Goal: Task Accomplishment & Management: Use online tool/utility

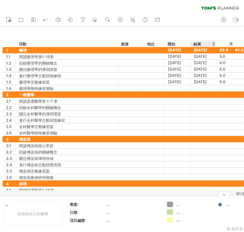
drag, startPoint x: 170, startPoint y: 193, endPoint x: 196, endPoint y: 196, distance: 25.6
click at [196, 196] on div "嘗試造訪 [DOMAIN_NAME] 再次連接... 0% 清除過濾器 新的" at bounding box center [122, 116] width 244 height 232
click at [173, 8] on div "清除過濾器 重新套用濾鏡" at bounding box center [122, 6] width 244 height 13
click at [225, 195] on div "61.5" at bounding box center [230, 194] width 27 height 5
click at [226, 195] on div "61.5" at bounding box center [230, 194] width 27 height 5
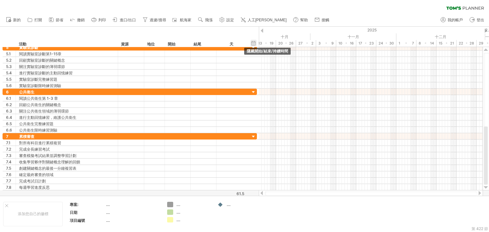
click at [251, 42] on div "隱藏開始/結束/持續時間 顯示開始/結束/持續時間" at bounding box center [253, 43] width 6 height 7
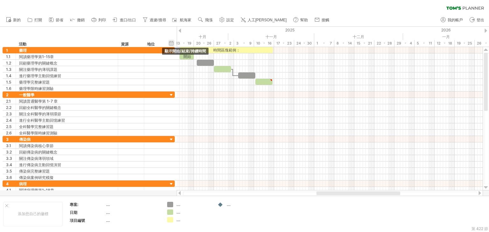
click at [173, 43] on div "隱藏開始/結束/持續時間 顯示開始/結束/持續時間" at bounding box center [171, 43] width 6 height 7
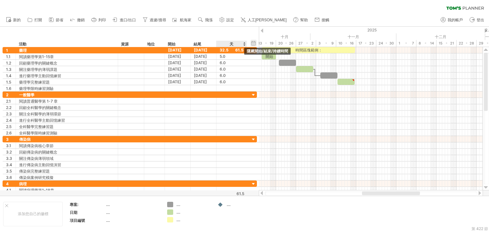
click at [253, 46] on div "隱藏開始/結束/持續時間 顯示開始/結束/持續時間" at bounding box center [253, 43] width 6 height 7
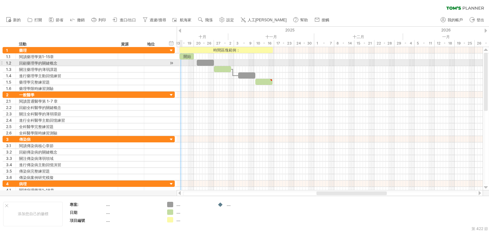
click at [182, 62] on div at bounding box center [330, 63] width 306 height 6
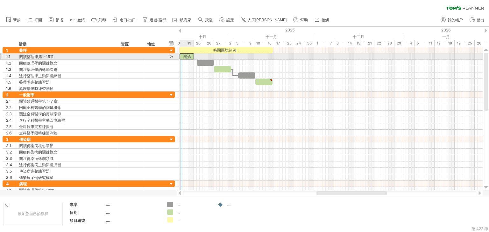
click at [181, 54] on div "開始" at bounding box center [186, 56] width 14 height 6
drag, startPoint x: 193, startPoint y: 57, endPoint x: 198, endPoint y: 60, distance: 5.7
click at [214, 60] on div "時間區塊範例： **" at bounding box center [214, 69] width 0 height 45
drag, startPoint x: 198, startPoint y: 57, endPoint x: 193, endPoint y: 59, distance: 4.6
click at [193, 59] on span at bounding box center [193, 56] width 3 height 6
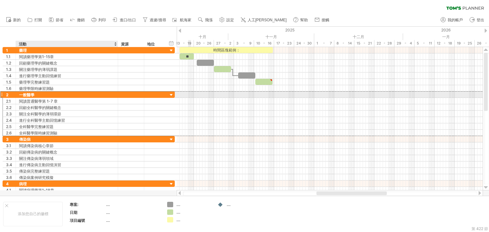
click at [27, 94] on font "一般醫學" at bounding box center [26, 95] width 15 height 5
click at [2, 93] on div at bounding box center [1, 94] width 3 height 7
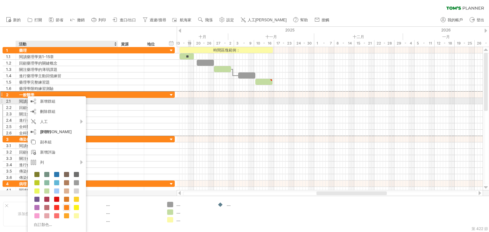
click at [191, 99] on div at bounding box center [330, 101] width 306 height 6
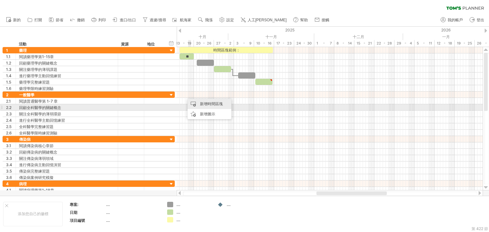
click at [200, 105] on font "新增時間區塊" at bounding box center [211, 103] width 23 height 5
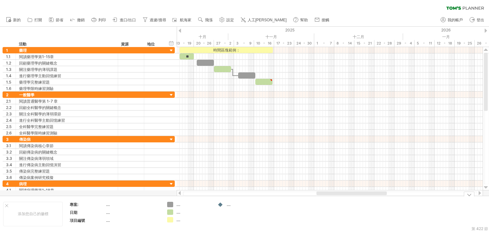
click at [264, 205] on td "...." at bounding box center [239, 214] width 50 height 24
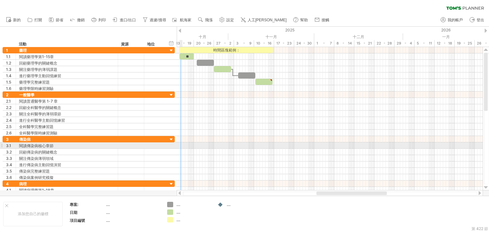
click at [180, 145] on div at bounding box center [330, 146] width 306 height 6
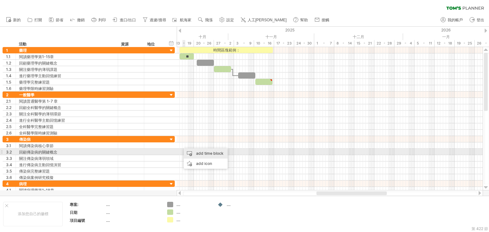
click at [196, 154] on div "add time block" at bounding box center [206, 154] width 44 height 10
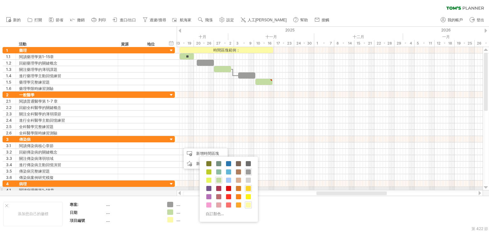
click at [248, 188] on span at bounding box center [248, 188] width 5 height 5
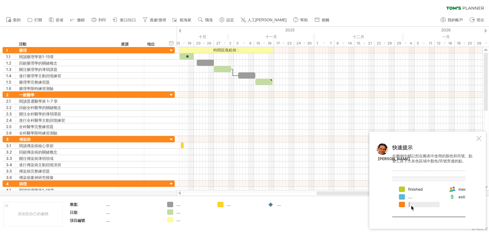
click at [179, 205] on font "...." at bounding box center [178, 204] width 4 height 5
click at [171, 205] on div "嘗試造訪 [DOMAIN_NAME] 再次連接... 0% 清除過濾器 新的" at bounding box center [244, 116] width 489 height 232
click at [169, 205] on div "嘗試造訪 [DOMAIN_NAME] 再次連接... 0% 清除過濾器 新的" at bounding box center [244, 116] width 489 height 232
click at [176, 206] on div "...." at bounding box center [189, 204] width 44 height 5
click at [179, 205] on font "...." at bounding box center [178, 204] width 4 height 5
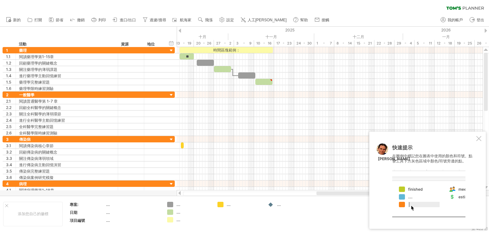
click at [179, 205] on font "...." at bounding box center [178, 204] width 4 height 5
click at [171, 205] on div "嘗試造訪 [DOMAIN_NAME] 再次連接... 0% 清除過濾器 新的" at bounding box center [244, 116] width 489 height 232
click at [176, 206] on font "...." at bounding box center [178, 204] width 4 height 5
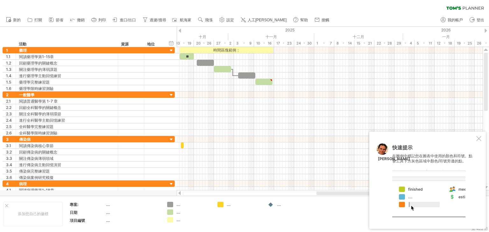
click at [180, 206] on font "...." at bounding box center [178, 204] width 4 height 5
click at [416, 192] on div at bounding box center [428, 194] width 73 height 48
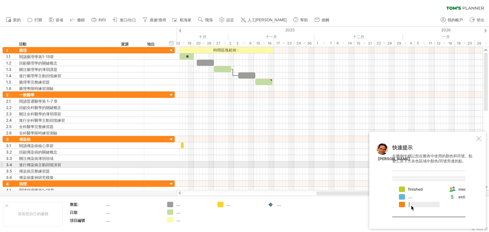
click at [451, 163] on font "在圖例中標記您在圖表中使用的顏色和符號。點擊工具下方灰色區域中顏色/符號旁邊的點。" at bounding box center [432, 159] width 80 height 10
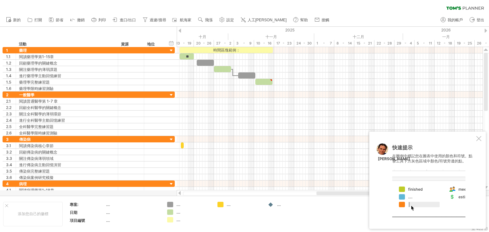
click at [411, 206] on div at bounding box center [428, 194] width 73 height 48
click at [401, 201] on div at bounding box center [428, 194] width 73 height 48
click at [462, 200] on div at bounding box center [428, 194] width 73 height 48
click at [470, 207] on div "快速提示 在圖例中標記您在圖表中使用的顏色和符號。點擊工具下方灰色區域中顏色/符號旁邊的點。 [PERSON_NAME]" at bounding box center [433, 181] width 83 height 72
click at [179, 206] on font "...." at bounding box center [178, 204] width 4 height 5
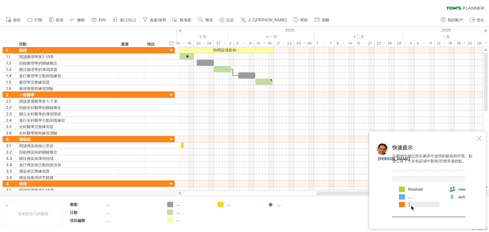
click at [185, 205] on div "...." at bounding box center [193, 204] width 35 height 5
click at [182, 213] on div "...." at bounding box center [193, 212] width 35 height 5
click at [186, 205] on div at bounding box center [193, 204] width 35 height 5
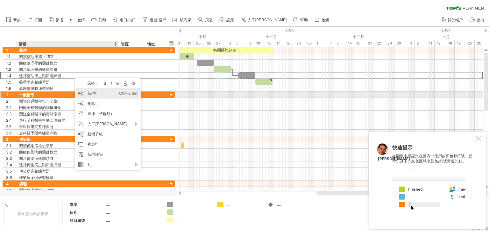
click at [94, 95] on font "新增行" at bounding box center [92, 93] width 11 height 5
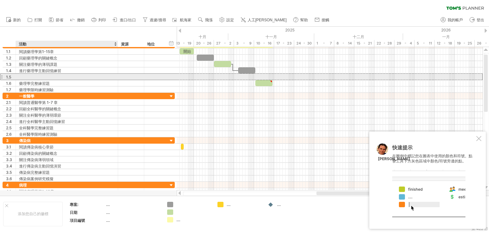
click at [48, 75] on div at bounding box center [66, 77] width 95 height 6
type input "*"
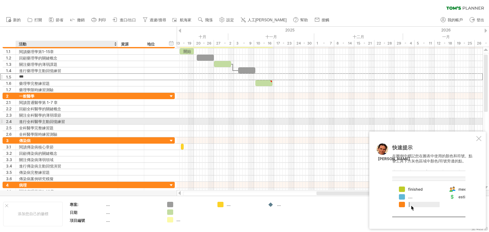
type input "**"
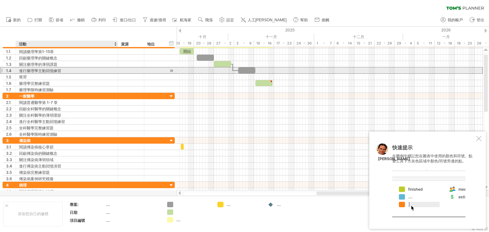
click at [69, 70] on div "進行藥理學主動回憶練習" at bounding box center [66, 70] width 95 height 6
click at [50, 70] on font "進行藥理學主動回憶練習" at bounding box center [40, 70] width 42 height 5
click at [46, 72] on font "進行藥理學主動回憶練習" at bounding box center [40, 70] width 42 height 5
click at [49, 70] on font "進行藥理學主動回憶練習" at bounding box center [40, 70] width 42 height 5
click at [56, 70] on font "進行藥理學主動回憶練習" at bounding box center [40, 70] width 42 height 5
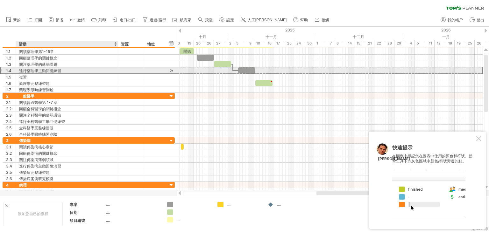
click at [52, 70] on font "進行藥理學主動回憶練習" at bounding box center [40, 70] width 42 height 5
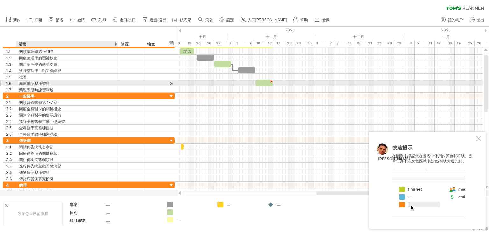
click at [35, 84] on font "藥理學完整練習題" at bounding box center [34, 83] width 31 height 5
click at [33, 83] on font "藥理學完整練習題" at bounding box center [34, 83] width 31 height 5
click at [21, 82] on font "藥理學完整練習題" at bounding box center [34, 83] width 31 height 5
click at [56, 82] on div "藥理學完整練習題" at bounding box center [66, 83] width 95 height 6
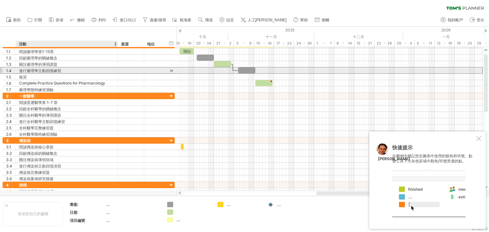
click at [63, 69] on div "進行藥理學主動回憶練習" at bounding box center [66, 70] width 95 height 6
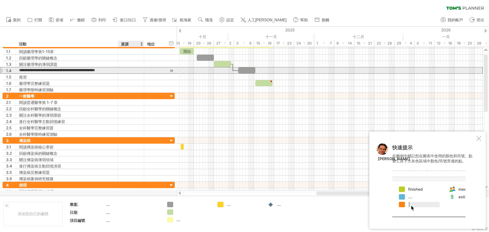
click at [122, 70] on div at bounding box center [130, 70] width 19 height 6
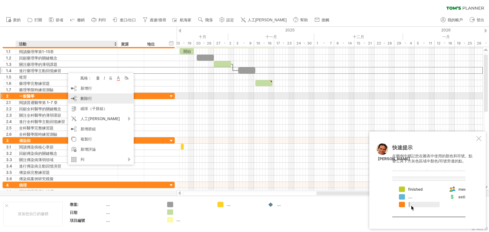
click at [97, 98] on div "刪除行 刪除選取的行" at bounding box center [101, 99] width 66 height 10
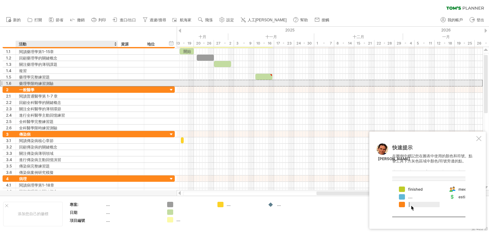
click at [58, 83] on div "藥理學限時練習測驗" at bounding box center [66, 83] width 95 height 6
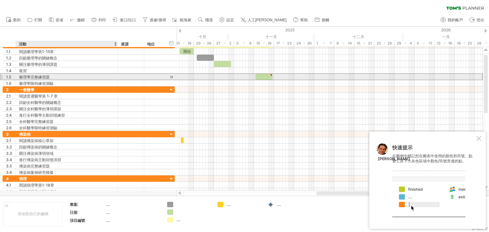
click at [64, 77] on div "藥理學完整練習題" at bounding box center [66, 77] width 95 height 6
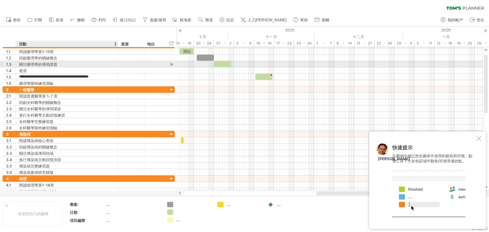
click at [85, 64] on div "關注藥理學的薄弱課題" at bounding box center [66, 64] width 95 height 6
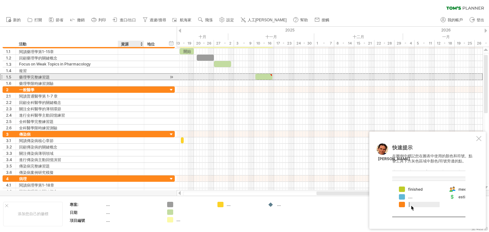
click at [130, 74] on div at bounding box center [130, 77] width 19 height 6
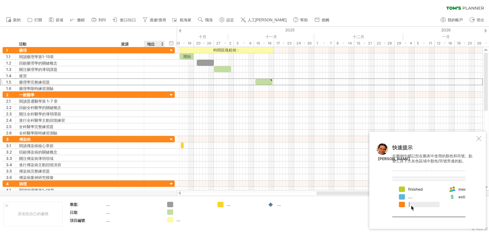
click at [155, 43] on div "地位" at bounding box center [154, 44] width 14 height 6
click at [171, 43] on div "隱藏開始/結束/持續時間 顯示開始/結束/持續時間" at bounding box center [171, 43] width 6 height 7
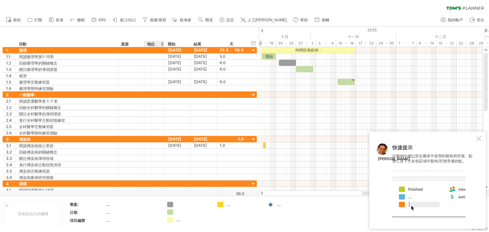
click at [156, 43] on div "地位" at bounding box center [154, 44] width 14 height 6
click at [157, 45] on input "******" at bounding box center [154, 44] width 14 height 6
click at [158, 45] on input "******" at bounding box center [154, 44] width 14 height 6
click at [173, 33] on div "隱藏開始/結束/持續時間 顯示開始/結束/持續時間 ******** 活動 ******** 資源 ****** Status 開始 結尾 天" at bounding box center [129, 37] width 259 height 20
click at [478, 137] on div at bounding box center [478, 138] width 5 height 5
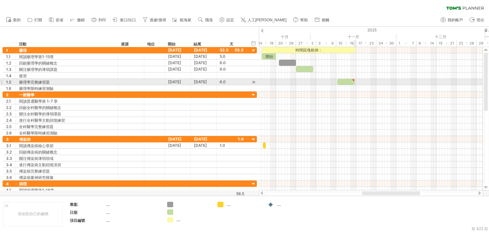
type textarea "**********"
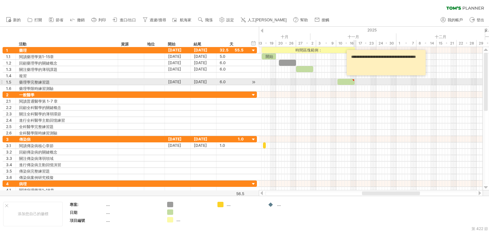
click at [353, 79] on div at bounding box center [353, 80] width 3 height 3
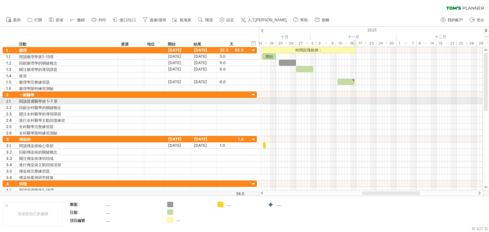
click at [353, 100] on div at bounding box center [371, 101] width 224 height 6
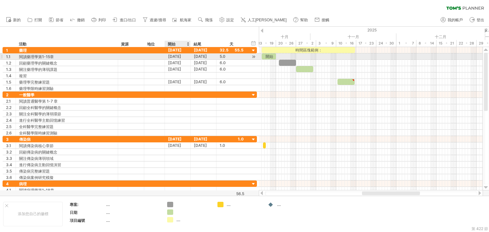
click at [181, 57] on font "[DATE]" at bounding box center [174, 56] width 13 height 5
click at [185, 56] on div "[DATE]" at bounding box center [178, 56] width 26 height 6
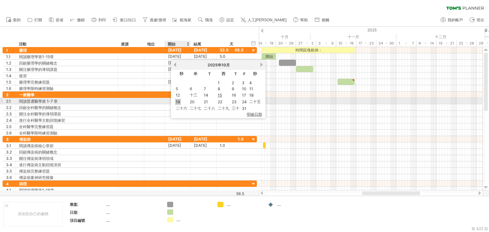
click at [176, 102] on font "19" at bounding box center [178, 102] width 4 height 5
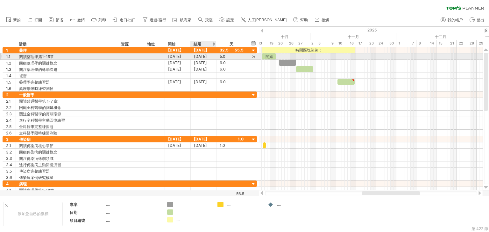
click at [207, 56] on font "[DATE]" at bounding box center [200, 56] width 13 height 5
click at [207, 57] on font "[DATE]" at bounding box center [200, 56] width 13 height 5
click at [213, 57] on div "[DATE]" at bounding box center [204, 56] width 26 height 6
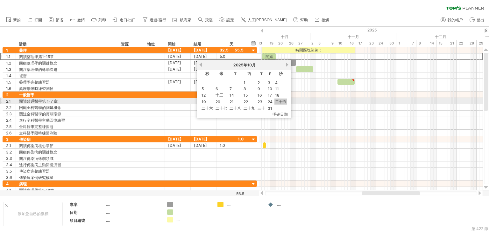
click at [279, 102] on font "二十五" at bounding box center [280, 101] width 11 height 5
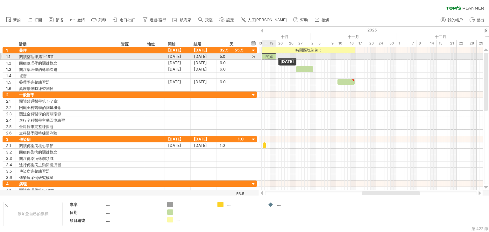
click at [264, 56] on div "開始" at bounding box center [269, 56] width 14 height 6
drag, startPoint x: 276, startPoint y: 56, endPoint x: 290, endPoint y: 57, distance: 13.8
click at [290, 57] on span at bounding box center [290, 56] width 3 height 6
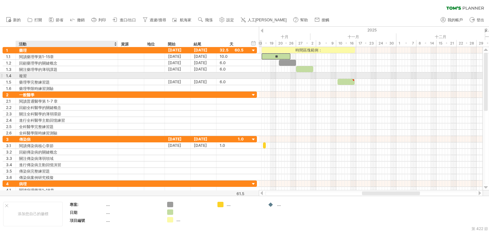
click at [52, 74] on div "複習" at bounding box center [66, 76] width 95 height 6
type input "*"
type input "***"
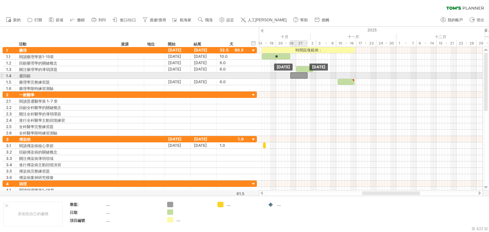
drag, startPoint x: 290, startPoint y: 63, endPoint x: 302, endPoint y: 77, distance: 18.6
drag, startPoint x: 307, startPoint y: 75, endPoint x: 294, endPoint y: 76, distance: 13.7
click at [294, 76] on span at bounding box center [293, 76] width 3 height 6
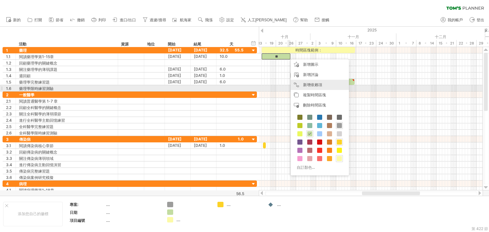
click at [311, 85] on font "新增依賴項" at bounding box center [312, 84] width 19 height 5
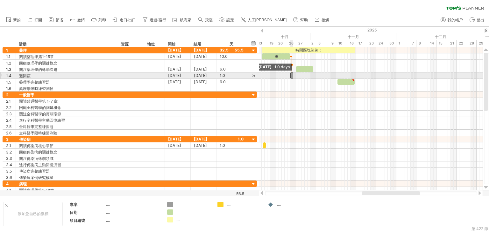
click at [291, 75] on span at bounding box center [290, 76] width 3 height 6
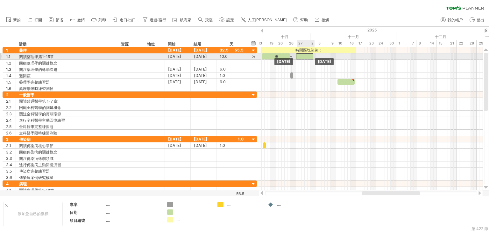
drag, startPoint x: 308, startPoint y: 68, endPoint x: 308, endPoint y: 56, distance: 12.1
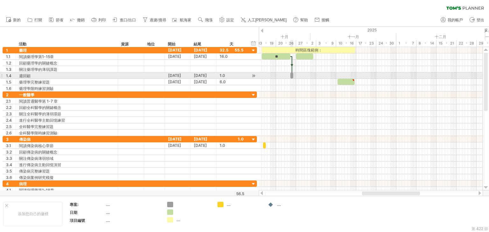
click at [291, 75] on div at bounding box center [291, 76] width 3 height 6
click at [296, 76] on span at bounding box center [296, 76] width 3 height 6
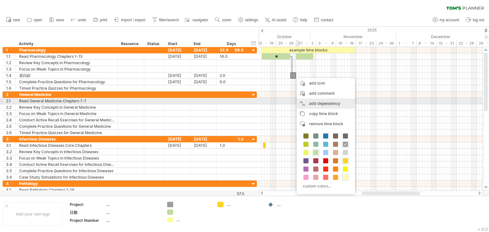
click at [322, 104] on div "add dependency You can use dependencies when you require tasks to be done in a …" at bounding box center [326, 104] width 58 height 10
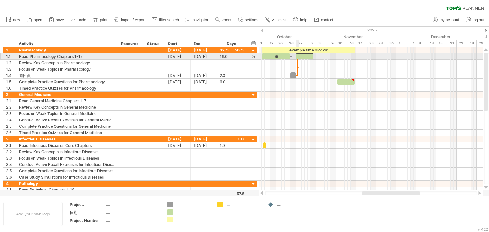
click at [298, 57] on div at bounding box center [304, 56] width 17 height 6
click at [306, 56] on div at bounding box center [304, 56] width 17 height 6
click at [281, 56] on div "**" at bounding box center [276, 56] width 29 height 6
click at [307, 56] on div at bounding box center [304, 56] width 17 height 6
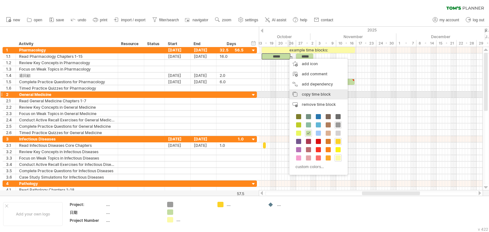
click at [328, 94] on span "copy time block" at bounding box center [316, 94] width 29 height 5
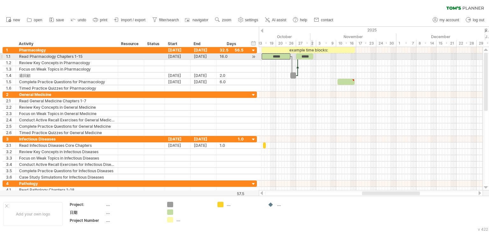
click at [310, 56] on div "*****" at bounding box center [304, 56] width 17 height 6
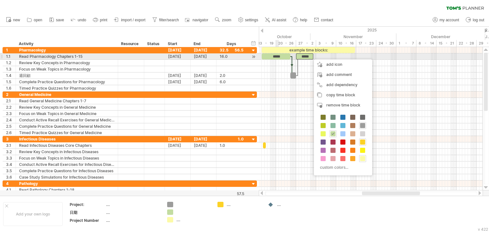
drag, startPoint x: 332, startPoint y: 96, endPoint x: 277, endPoint y: 58, distance: 66.4
click at [277, 58] on div "Trying to reach [DOMAIN_NAME] Connected again... 0% clear filter new 1" at bounding box center [244, 116] width 489 height 232
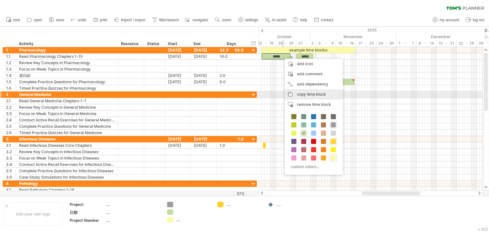
click at [307, 94] on span "copy time block" at bounding box center [311, 94] width 29 height 5
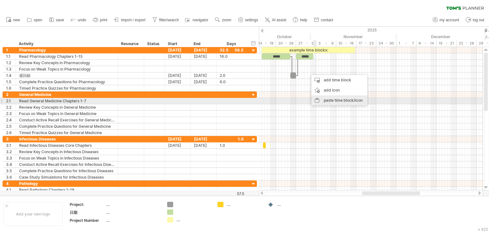
click at [338, 100] on div "paste time block/icon" at bounding box center [339, 100] width 56 height 10
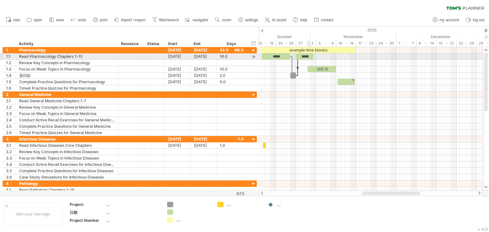
click at [309, 54] on div "*****" at bounding box center [304, 56] width 17 height 6
click at [312, 56] on span at bounding box center [313, 56] width 3 height 6
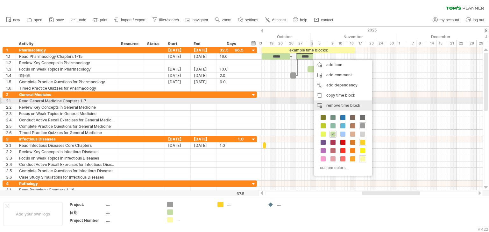
click at [339, 104] on span "remove time block" at bounding box center [343, 105] width 34 height 5
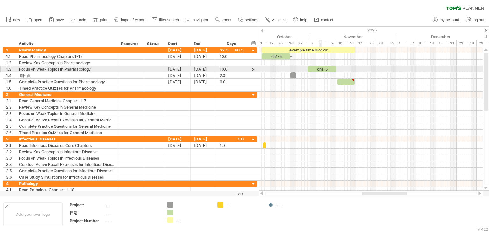
click at [320, 69] on div "ch1-5" at bounding box center [321, 69] width 29 height 6
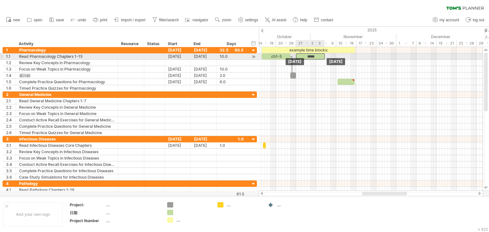
drag, startPoint x: 312, startPoint y: 70, endPoint x: 300, endPoint y: 56, distance: 18.1
click at [265, 55] on div "ch1-5" at bounding box center [276, 56] width 29 height 6
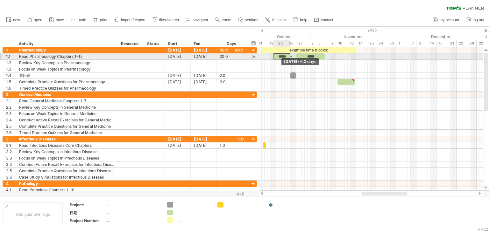
drag, startPoint x: 262, startPoint y: 57, endPoint x: 274, endPoint y: 58, distance: 11.2
click at [274, 58] on div "example time blocks: ***** ***** [DATE] [DATE] - 6.0 days" at bounding box center [371, 119] width 224 height 144
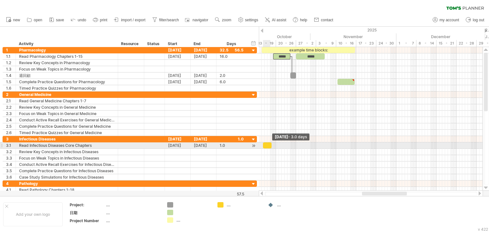
drag, startPoint x: 265, startPoint y: 145, endPoint x: 271, endPoint y: 145, distance: 5.7
click at [271, 145] on span at bounding box center [271, 146] width 3 height 6
drag, startPoint x: 267, startPoint y: 144, endPoint x: 277, endPoint y: 144, distance: 9.9
click at [277, 144] on div at bounding box center [277, 146] width 9 height 6
click at [277, 145] on div at bounding box center [280, 146] width 9 height 6
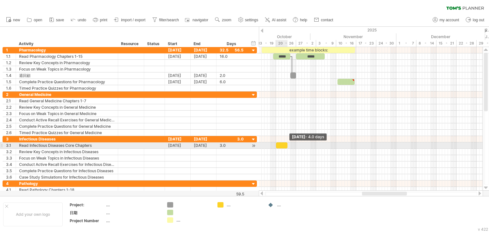
drag, startPoint x: 285, startPoint y: 144, endPoint x: 295, endPoint y: 144, distance: 10.2
click at [289, 144] on span at bounding box center [287, 146] width 3 height 6
click at [273, 146] on span at bounding box center [274, 146] width 3 height 6
click at [294, 145] on span at bounding box center [294, 146] width 3 height 6
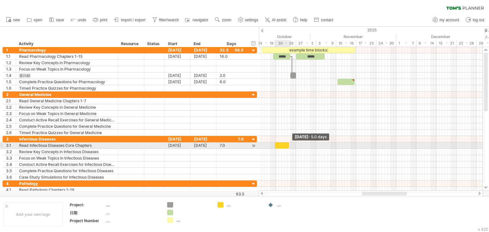
drag, startPoint x: 294, startPoint y: 145, endPoint x: 289, endPoint y: 146, distance: 5.2
click at [289, 146] on span at bounding box center [289, 146] width 3 height 6
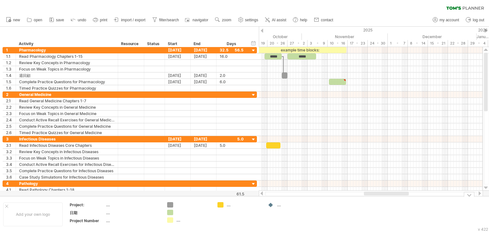
click at [396, 197] on div "Trying to reach [DOMAIN_NAME] Connected again... 0% clear filter new 1" at bounding box center [244, 116] width 489 height 232
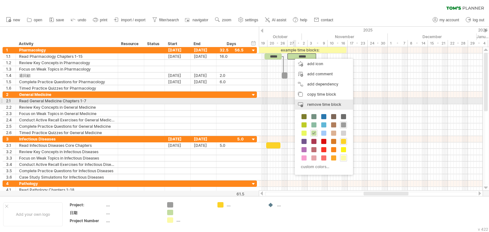
click at [326, 103] on span "remove time block" at bounding box center [324, 104] width 34 height 5
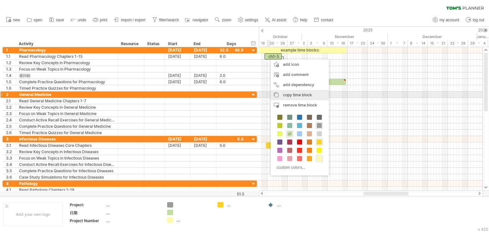
click at [297, 95] on span "copy time block" at bounding box center [297, 95] width 29 height 5
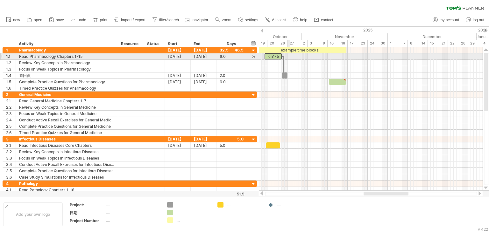
click at [288, 57] on div at bounding box center [371, 56] width 224 height 6
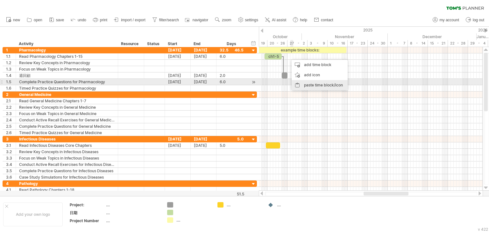
click at [310, 84] on div "paste time block/icon" at bounding box center [319, 85] width 56 height 10
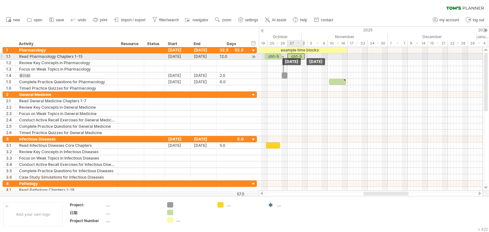
click at [295, 56] on div "ch1-5" at bounding box center [295, 56] width 17 height 6
click at [305, 56] on span at bounding box center [304, 56] width 3 height 6
click at [304, 56] on span at bounding box center [304, 56] width 3 height 6
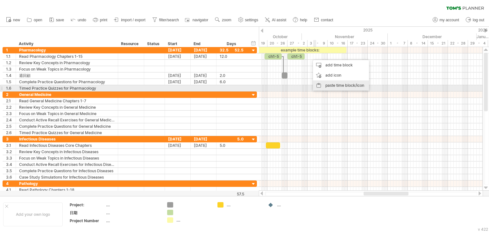
click at [334, 86] on div "paste time block/icon" at bounding box center [341, 85] width 56 height 10
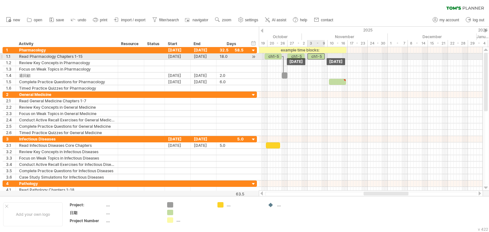
click at [314, 59] on div "ch1-5" at bounding box center [315, 56] width 17 height 6
click at [319, 56] on div "ch1-5" at bounding box center [315, 56] width 17 height 6
click at [322, 56] on div "*****" at bounding box center [315, 56] width 17 height 6
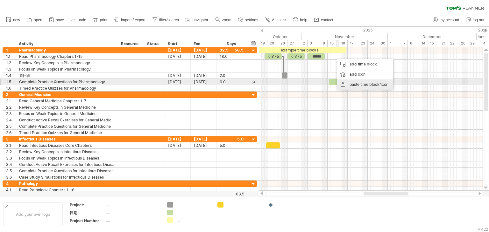
click at [356, 83] on div "paste time block/icon" at bounding box center [365, 85] width 56 height 10
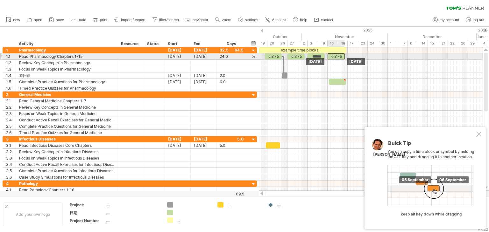
drag, startPoint x: 340, startPoint y: 56, endPoint x: 334, endPoint y: 57, distance: 6.1
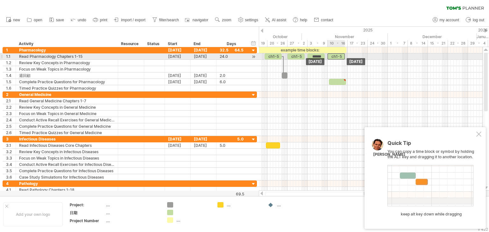
click at [334, 57] on div "ch1-5" at bounding box center [335, 56] width 17 height 6
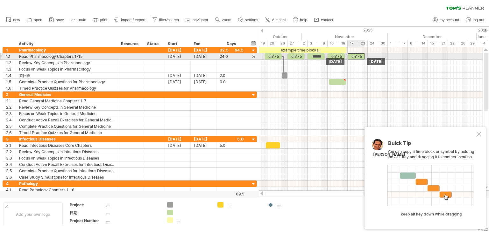
drag, startPoint x: 334, startPoint y: 58, endPoint x: 354, endPoint y: 58, distance: 20.7
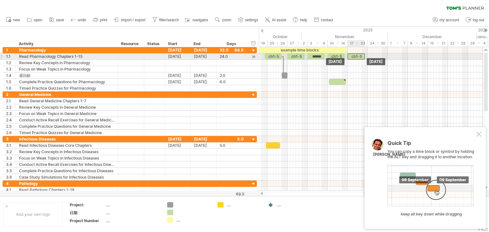
click at [354, 58] on div "ch1-5" at bounding box center [355, 56] width 17 height 6
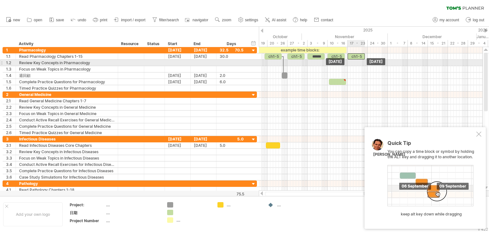
click at [361, 60] on div "example time blocks: ch1-5 ch1-5 ****** ch1-5 ch1-5 [DATE] [DATE]" at bounding box center [371, 119] width 224 height 144
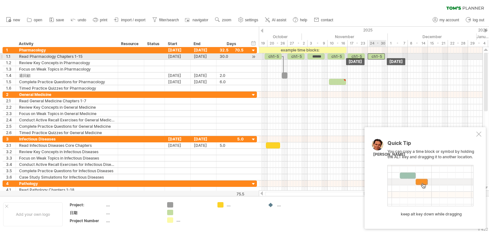
drag, startPoint x: 357, startPoint y: 56, endPoint x: 377, endPoint y: 55, distance: 20.7
click at [377, 55] on div "ch1-5" at bounding box center [375, 56] width 17 height 6
click at [341, 55] on div "ch1-5" at bounding box center [335, 56] width 17 height 6
click at [363, 54] on div "ch1-5" at bounding box center [355, 56] width 17 height 6
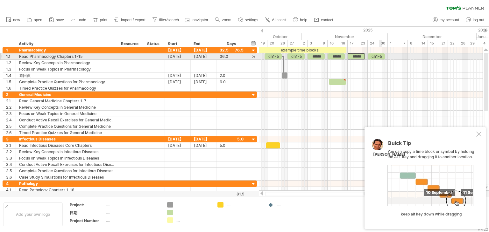
click at [381, 57] on div "ch1-5" at bounding box center [375, 56] width 17 height 6
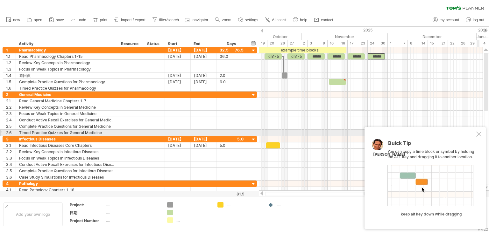
click at [476, 134] on div at bounding box center [478, 134] width 5 height 5
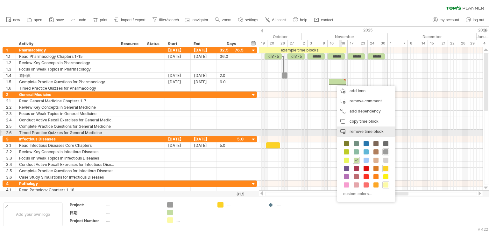
click at [375, 133] on span "remove time block" at bounding box center [366, 131] width 34 height 5
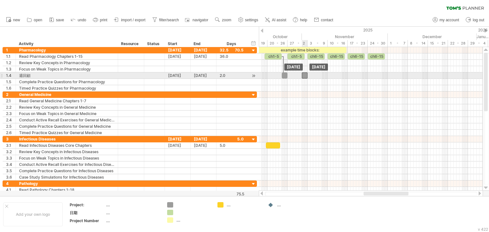
drag, startPoint x: 284, startPoint y: 75, endPoint x: 304, endPoint y: 77, distance: 20.4
click at [304, 77] on div at bounding box center [305, 76] width 6 height 6
click at [304, 75] on span at bounding box center [304, 76] width 3 height 6
click at [284, 77] on span at bounding box center [284, 76] width 3 height 6
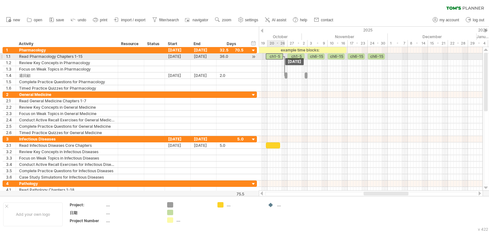
click at [274, 56] on div "ch1-5" at bounding box center [274, 56] width 17 height 6
click at [279, 56] on div "ch1-5" at bounding box center [275, 56] width 17 height 6
click at [265, 58] on span at bounding box center [264, 56] width 3 height 6
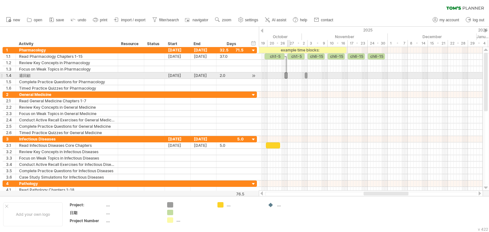
drag, startPoint x: 286, startPoint y: 75, endPoint x: 290, endPoint y: 74, distance: 3.4
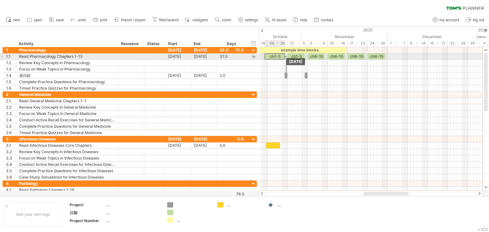
click at [274, 56] on div "ch1-5" at bounding box center [274, 56] width 20 height 6
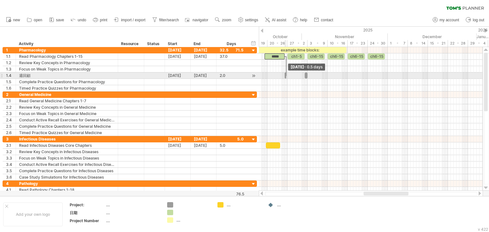
click at [284, 76] on div at bounding box center [285, 76] width 2 height 6
click at [286, 76] on span at bounding box center [287, 76] width 3 height 6
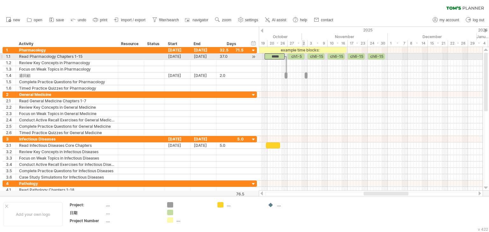
click at [303, 56] on span at bounding box center [304, 56] width 3 height 6
click at [304, 57] on span at bounding box center [304, 56] width 3 height 6
click at [300, 56] on div "ch1-5" at bounding box center [292, 56] width 17 height 6
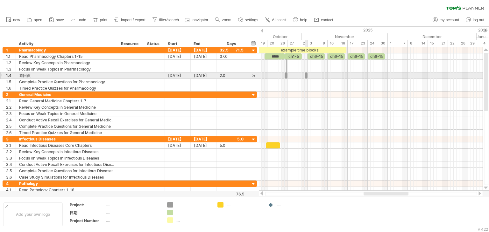
click at [305, 76] on span at bounding box center [304, 76] width 3 height 6
click at [302, 76] on div at bounding box center [371, 76] width 224 height 6
click at [302, 76] on span at bounding box center [301, 76] width 3 height 6
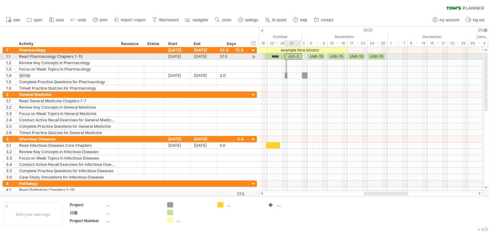
click at [289, 57] on div "ch1-5" at bounding box center [292, 56] width 17 height 6
drag, startPoint x: 284, startPoint y: 56, endPoint x: 288, endPoint y: 56, distance: 3.2
click at [288, 56] on span at bounding box center [287, 56] width 3 height 6
drag, startPoint x: 284, startPoint y: 55, endPoint x: 281, endPoint y: 57, distance: 3.7
click at [281, 57] on span at bounding box center [281, 56] width 3 height 6
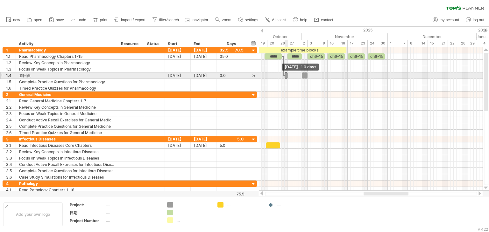
click at [283, 75] on div "example time blocks: ***** ***** ch6-15 ch6-15 ch6-15 ch6-15 [DATE] - 6.0 days …" at bounding box center [371, 119] width 224 height 144
click at [283, 75] on span at bounding box center [283, 76] width 3 height 6
click at [282, 76] on span at bounding box center [281, 76] width 3 height 6
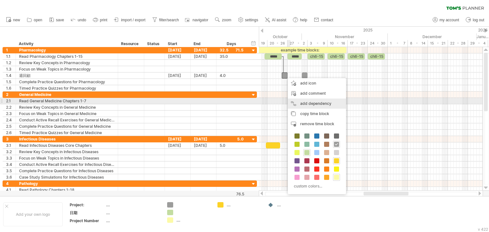
click at [317, 104] on div "add dependency You can use dependencies when you require tasks to be done in a …" at bounding box center [317, 104] width 58 height 10
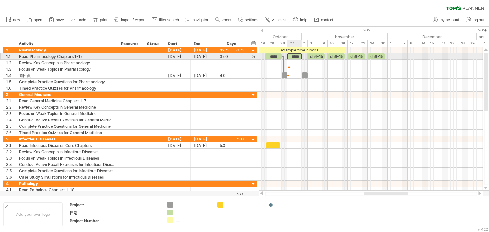
click at [289, 54] on div "*****" at bounding box center [294, 56] width 14 height 6
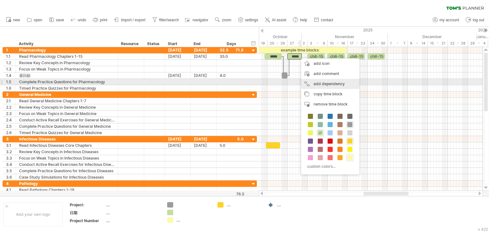
click at [323, 84] on div "add dependency You can use dependencies when you require tasks to be done in a …" at bounding box center [330, 84] width 58 height 10
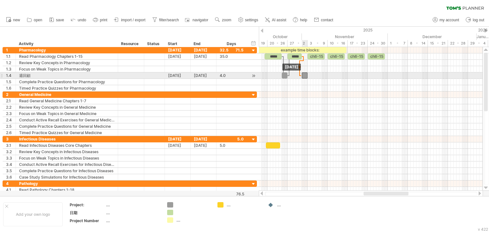
click at [301, 76] on span at bounding box center [301, 76] width 3 height 6
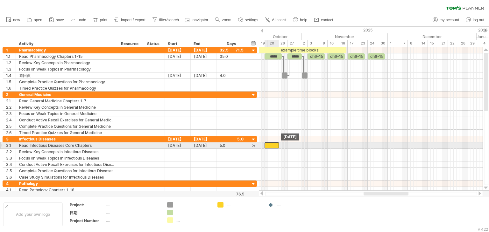
click at [270, 145] on div at bounding box center [271, 146] width 14 height 6
click at [265, 146] on span at bounding box center [264, 146] width 3 height 6
click at [281, 145] on span at bounding box center [281, 146] width 3 height 6
click at [276, 144] on div at bounding box center [272, 146] width 17 height 6
click at [177, 143] on div "[DATE]" at bounding box center [178, 146] width 26 height 6
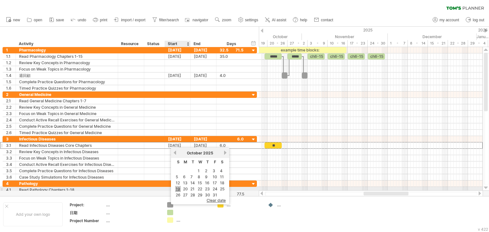
click at [177, 189] on link "19" at bounding box center [178, 189] width 6 height 6
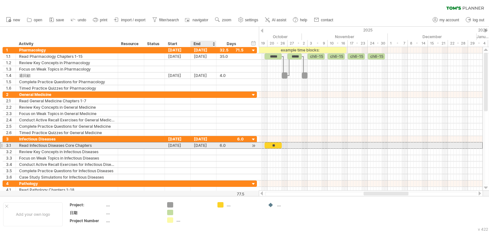
click at [204, 145] on div "[DATE]" at bounding box center [204, 146] width 26 height 6
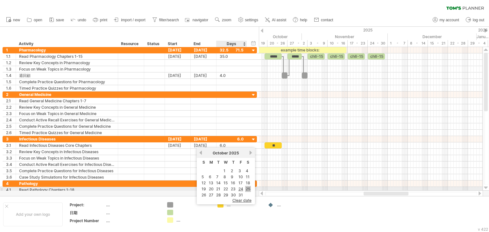
click at [246, 190] on link "25" at bounding box center [248, 189] width 6 height 6
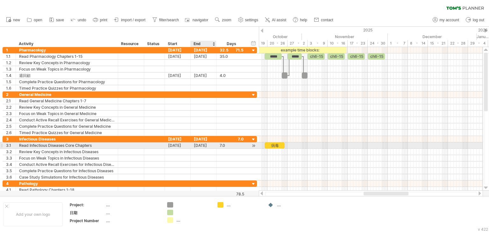
click at [211, 144] on div "[DATE]" at bounding box center [204, 146] width 26 height 6
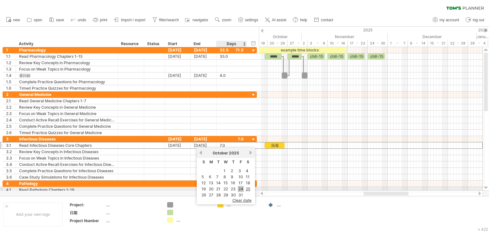
click at [242, 188] on link "24" at bounding box center [241, 189] width 6 height 6
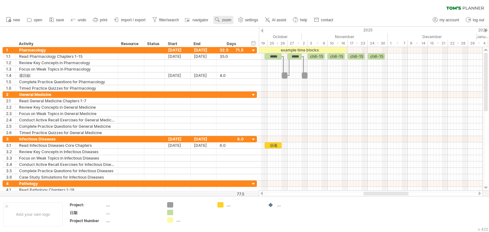
click at [228, 21] on span "zoom" at bounding box center [226, 20] width 9 height 4
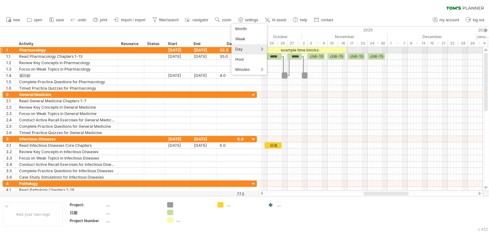
click at [262, 49] on div "Day" at bounding box center [248, 49] width 35 height 10
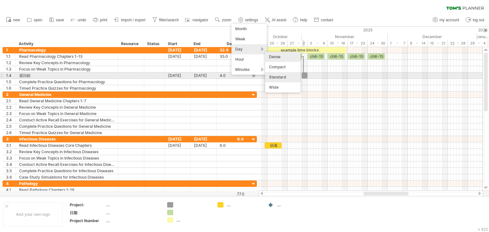
click at [282, 77] on div "Standard" at bounding box center [282, 77] width 35 height 10
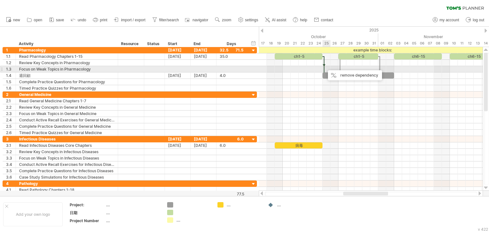
click at [325, 67] on div at bounding box center [324, 66] width 2 height 20
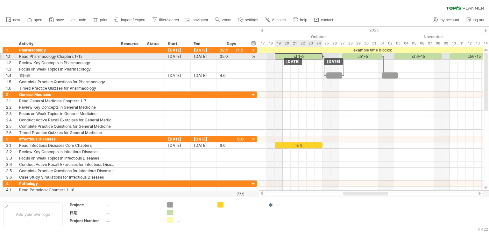
click at [314, 59] on div "ch1-5" at bounding box center [299, 56] width 48 height 6
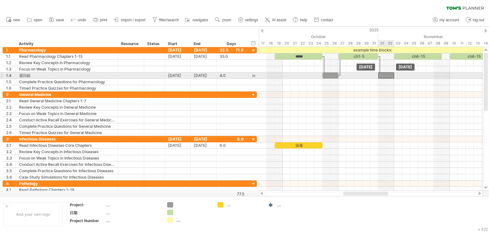
drag, startPoint x: 390, startPoint y: 75, endPoint x: 386, endPoint y: 74, distance: 4.2
click at [386, 74] on div at bounding box center [386, 76] width 16 height 6
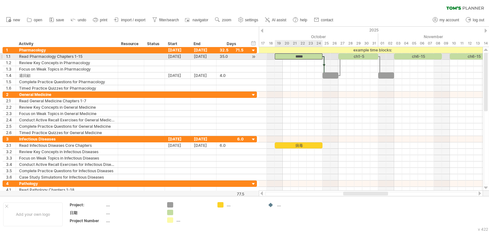
click at [279, 56] on div "*****" at bounding box center [299, 56] width 48 height 6
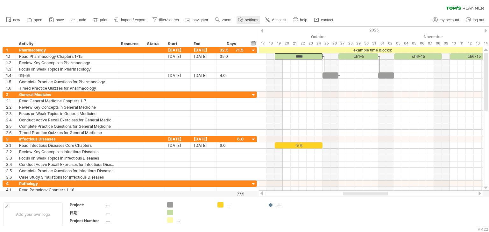
click at [248, 20] on span "settings" at bounding box center [251, 20] width 13 height 4
select select "*"
select select "**"
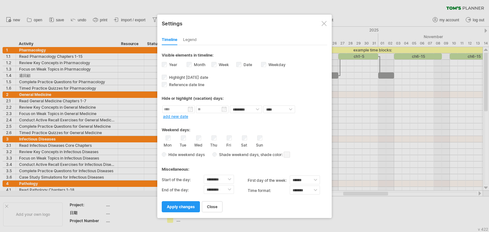
click at [285, 155] on span at bounding box center [286, 155] width 6 height 6
click at [328, 166] on span at bounding box center [327, 164] width 5 height 5
click at [229, 179] on select "******** ******** ******** ******** ******** ******** ******** ******** *******…" at bounding box center [219, 179] width 30 height 9
select select "*"
click at [204, 175] on select "******** ******** ******** ******** ******** ******** ******** ******** *******…" at bounding box center [219, 179] width 30 height 9
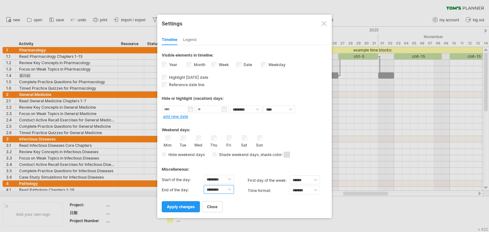
click at [228, 190] on select "******** ******** ******** ******** ******** ******** ******** ******** *******…" at bounding box center [219, 189] width 30 height 9
select select "**"
click at [204, 185] on select "******** ******** ******** ******** ******** ******** ******** ******** *******…" at bounding box center [219, 189] width 30 height 9
click at [187, 208] on span "apply changes" at bounding box center [181, 207] width 28 height 5
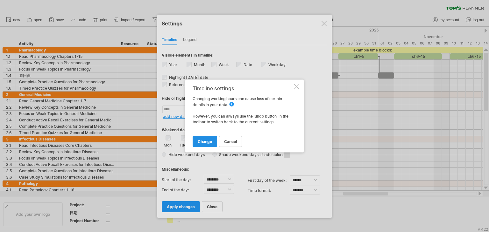
click at [208, 141] on span "change" at bounding box center [205, 141] width 14 height 5
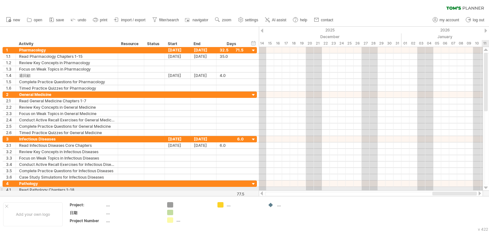
drag, startPoint x: 384, startPoint y: 195, endPoint x: 469, endPoint y: 191, distance: 85.4
click at [469, 191] on div at bounding box center [371, 194] width 224 height 6
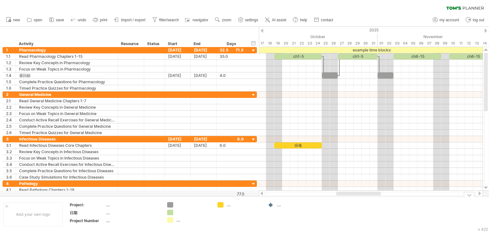
drag, startPoint x: 453, startPoint y: 194, endPoint x: 375, endPoint y: 203, distance: 78.1
click at [375, 203] on div "Trying to reach [DOMAIN_NAME] Connected again... 0% clear filter new 1" at bounding box center [244, 116] width 489 height 232
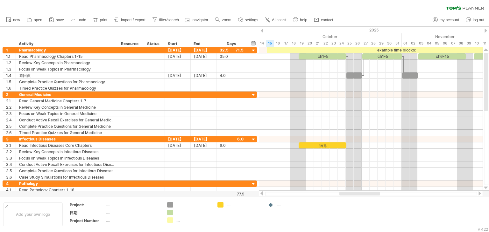
drag, startPoint x: 346, startPoint y: 192, endPoint x: 342, endPoint y: 195, distance: 5.0
click at [342, 195] on div at bounding box center [359, 194] width 41 height 4
click at [270, 42] on div "15" at bounding box center [270, 43] width 8 height 7
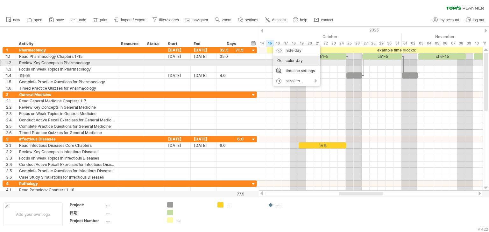
click at [296, 60] on div "color day" at bounding box center [296, 61] width 47 height 10
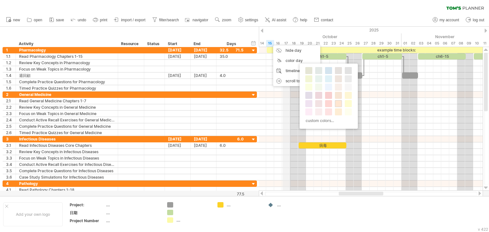
click at [290, 32] on div "2025" at bounding box center [338, 30] width 1098 height 7
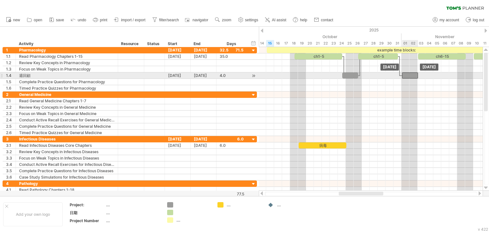
click at [409, 75] on div at bounding box center [410, 76] width 16 height 6
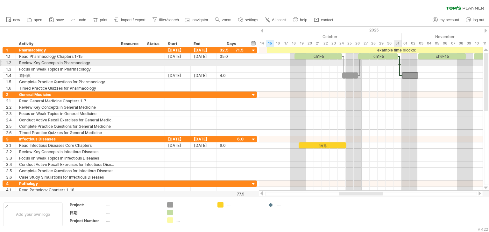
click at [399, 66] on div at bounding box center [399, 66] width 2 height 20
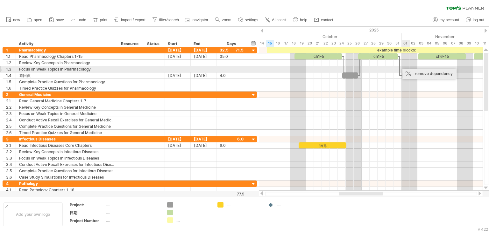
click at [405, 72] on div "remove dependency" at bounding box center [429, 74] width 54 height 10
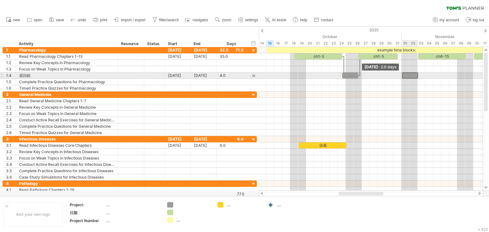
click at [401, 76] on span at bounding box center [402, 76] width 3 height 6
click at [416, 74] on div at bounding box center [410, 76] width 16 height 6
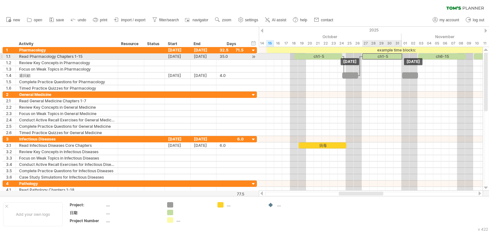
click at [382, 56] on div "ch1-5" at bounding box center [382, 56] width 40 height 6
click at [382, 59] on div "ch1-5" at bounding box center [382, 56] width 40 height 6
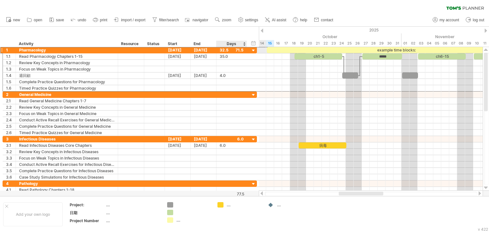
click at [242, 50] on div "32.5" at bounding box center [232, 50] width 24 height 6
click at [254, 51] on div at bounding box center [253, 51] width 6 height 6
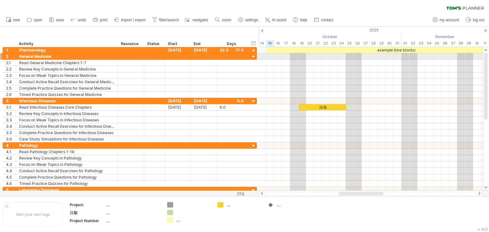
click at [252, 57] on div at bounding box center [253, 57] width 6 height 6
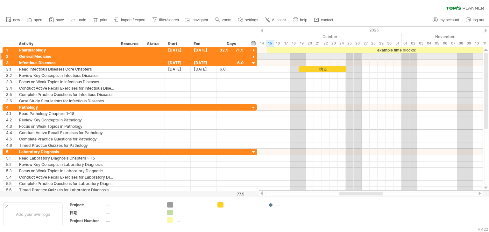
click at [253, 57] on div at bounding box center [253, 57] width 6 height 6
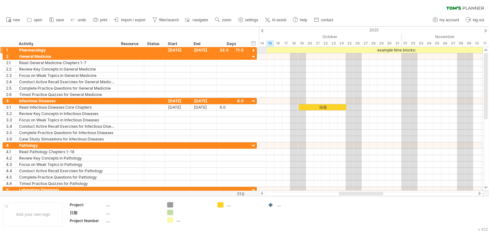
click at [255, 48] on div at bounding box center [253, 51] width 6 height 6
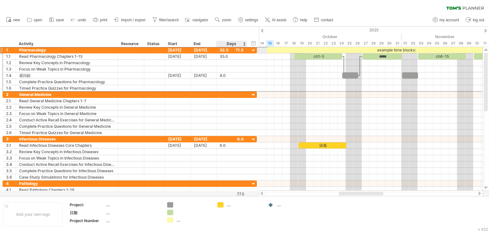
click at [243, 50] on div "32.5" at bounding box center [232, 50] width 24 height 6
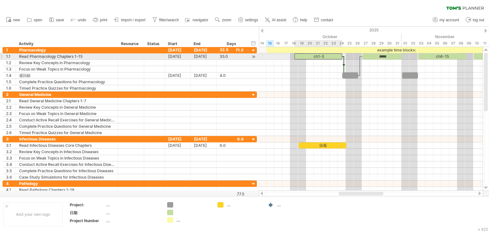
click at [332, 56] on div "ch1-5" at bounding box center [318, 56] width 48 height 6
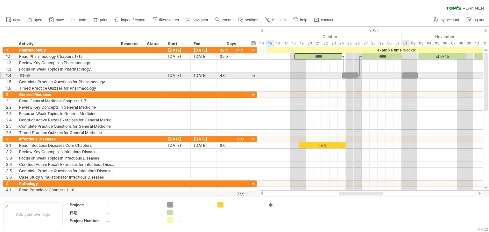
click at [409, 74] on div at bounding box center [410, 76] width 16 height 6
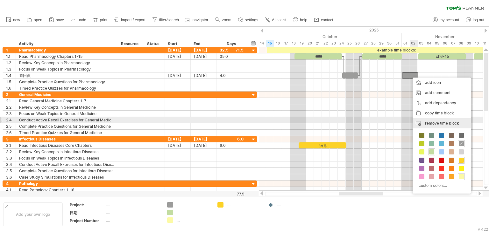
click at [431, 123] on span "remove time block" at bounding box center [442, 123] width 34 height 5
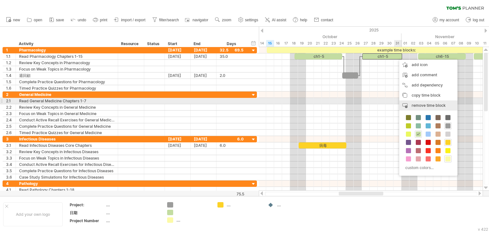
click at [422, 104] on span "remove time block" at bounding box center [428, 105] width 34 height 5
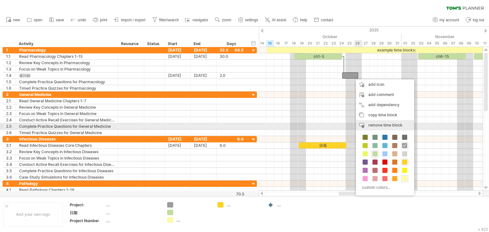
click at [383, 125] on span "remove time block" at bounding box center [385, 125] width 34 height 5
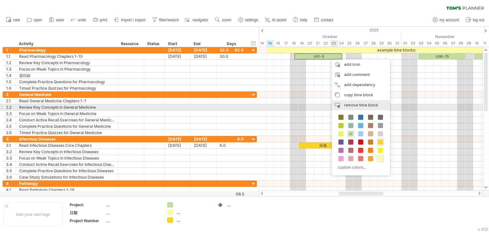
click at [352, 105] on span "remove time block" at bounding box center [361, 105] width 34 height 5
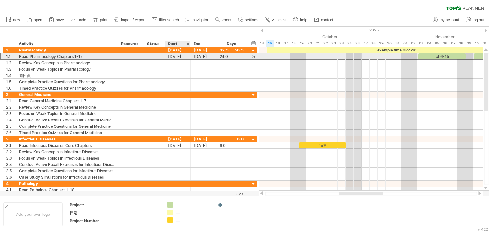
click at [181, 58] on div "[DATE]" at bounding box center [178, 56] width 26 height 6
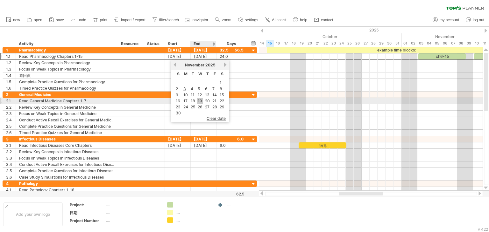
click at [201, 101] on link "19" at bounding box center [200, 101] width 6 height 6
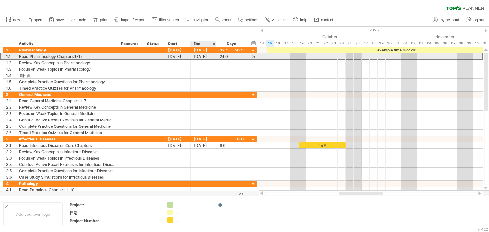
click at [205, 56] on div "[DATE]" at bounding box center [204, 56] width 26 height 6
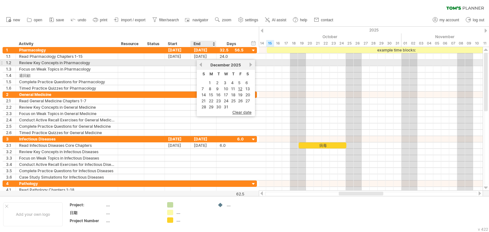
click at [201, 64] on link "previous" at bounding box center [200, 64] width 5 height 5
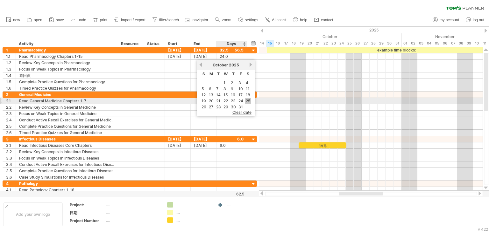
click at [247, 101] on link "25" at bounding box center [248, 101] width 6 height 6
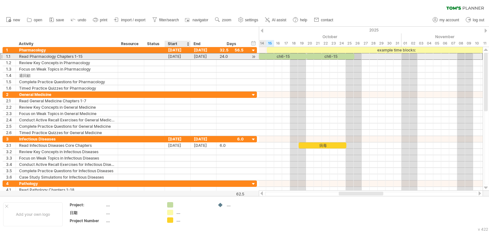
click at [174, 56] on div "[DATE]" at bounding box center [178, 56] width 26 height 6
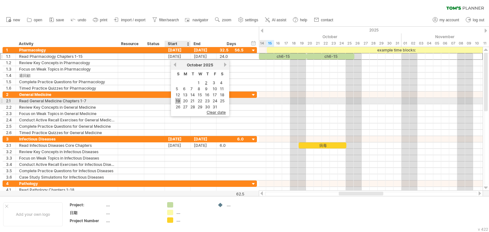
click at [176, 101] on link "19" at bounding box center [178, 101] width 6 height 6
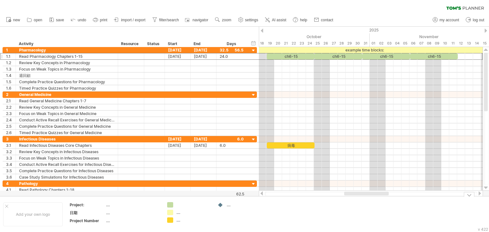
drag, startPoint x: 347, startPoint y: 192, endPoint x: 353, endPoint y: 198, distance: 7.9
click at [353, 198] on div "Trying to reach [DOMAIN_NAME] Connected again... 0% clear filter new 1" at bounding box center [244, 116] width 489 height 232
